Goal: Task Accomplishment & Management: Manage account settings

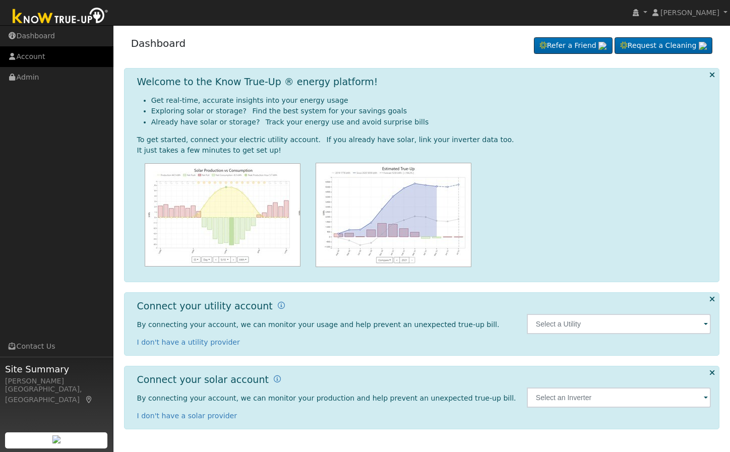
click at [18, 50] on link "Account" at bounding box center [56, 56] width 113 height 21
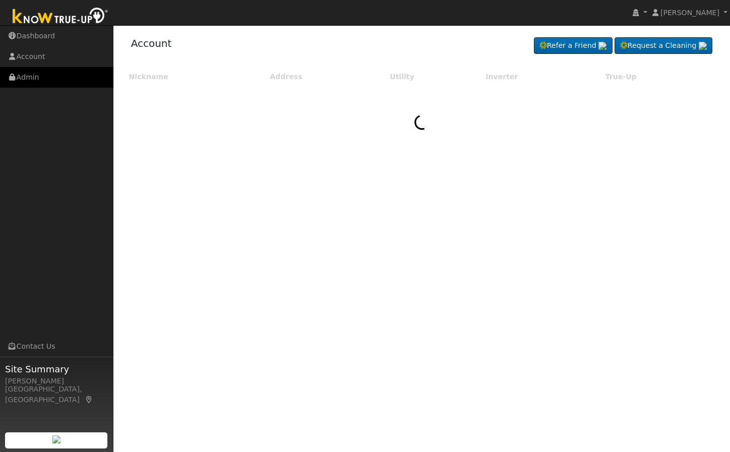
click at [46, 79] on link "Admin" at bounding box center [56, 77] width 113 height 21
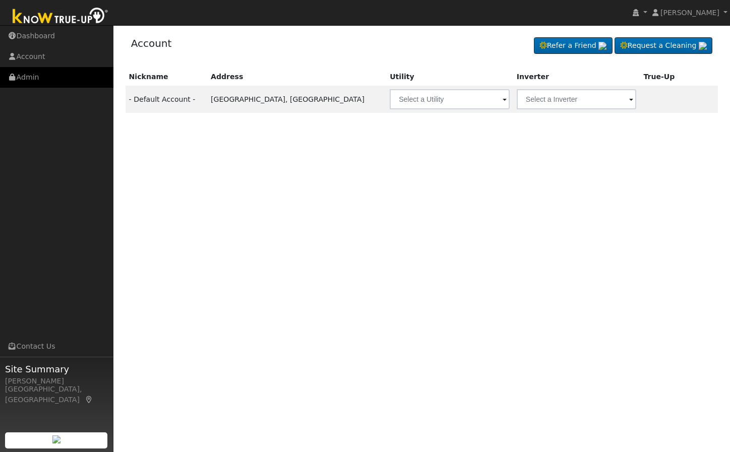
click at [36, 81] on link "Admin" at bounding box center [56, 77] width 113 height 21
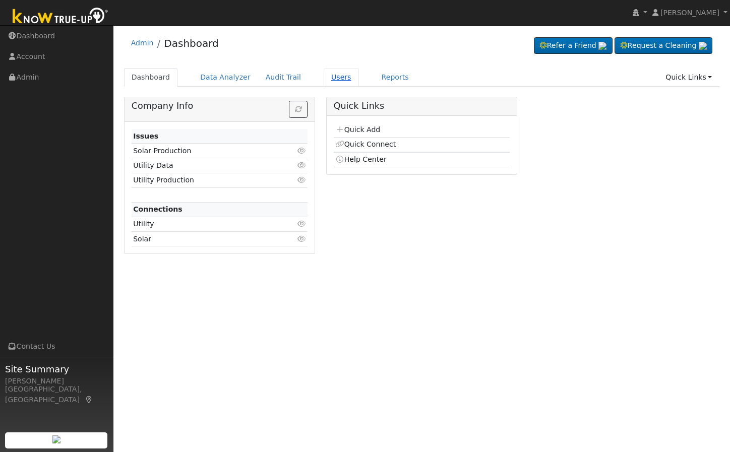
click at [324, 80] on link "Users" at bounding box center [341, 77] width 35 height 19
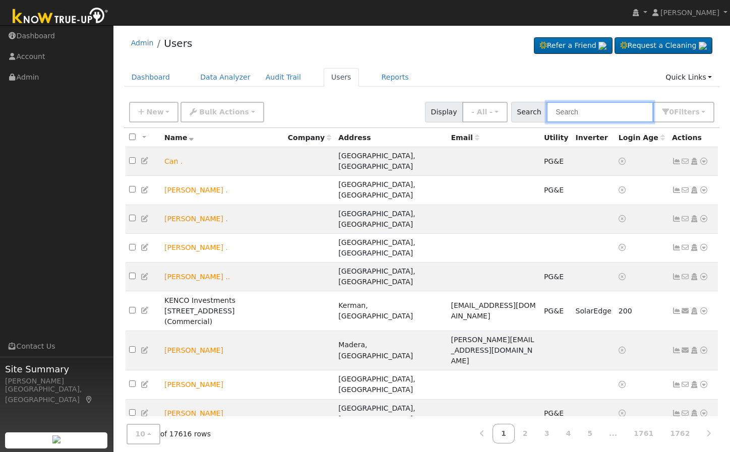
click at [570, 116] on input "text" at bounding box center [599, 112] width 107 height 21
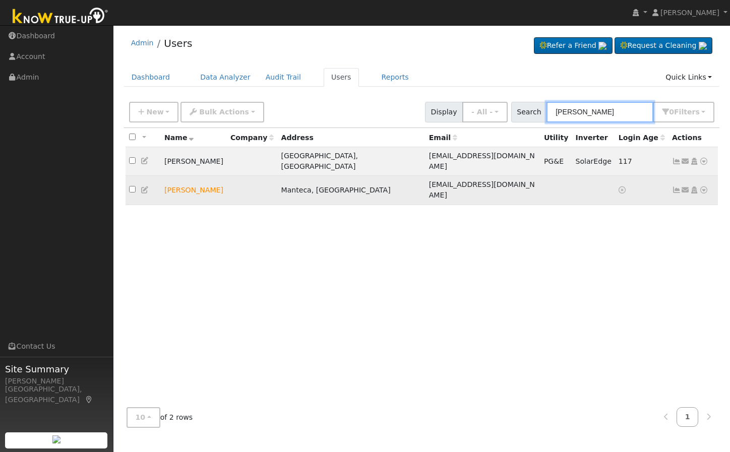
type input "Darleen"
click at [691, 186] on icon at bounding box center [694, 189] width 9 height 7
